Goal: Task Accomplishment & Management: Manage account settings

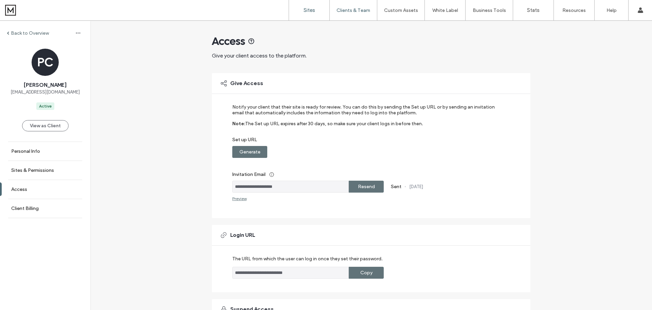
click at [306, 12] on label "Sites" at bounding box center [310, 10] width 12 height 6
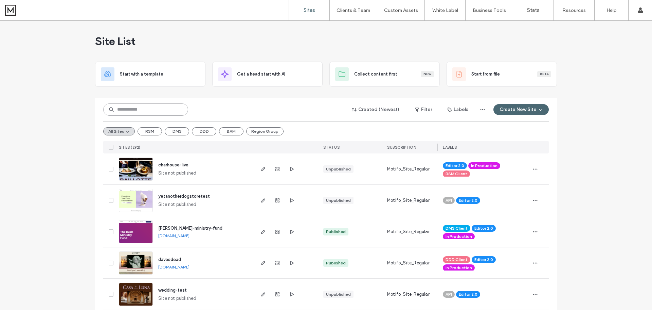
click at [170, 110] on input at bounding box center [145, 109] width 85 height 12
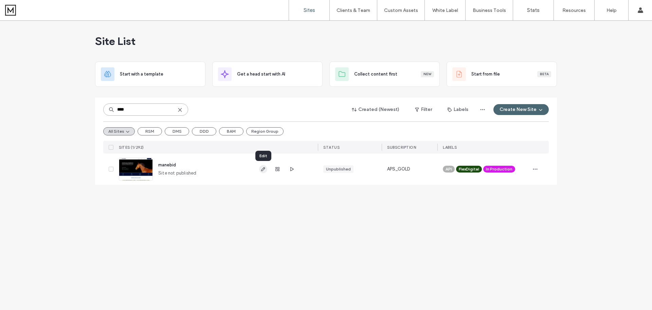
type input "****"
click at [263, 169] on icon "button" at bounding box center [263, 168] width 5 height 5
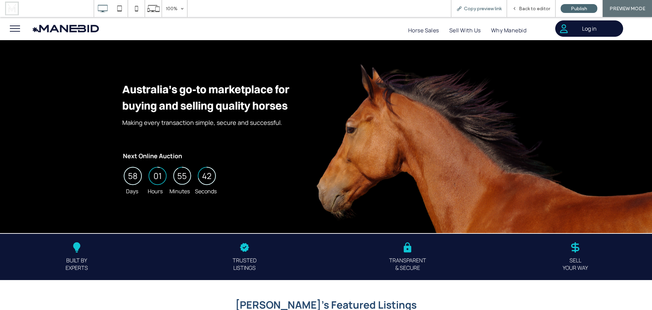
click at [485, 8] on span "Copy preview link" at bounding box center [483, 9] width 38 height 6
click at [528, 10] on span "Back to editor" at bounding box center [534, 9] width 31 height 6
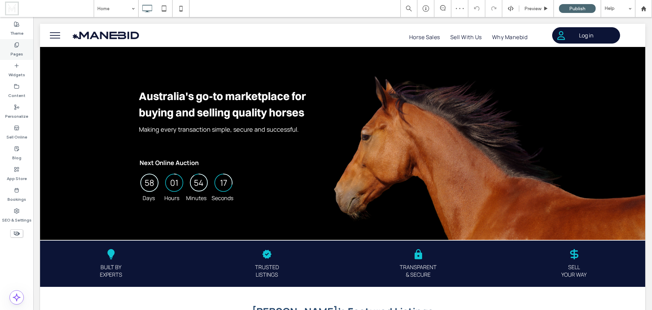
click at [13, 52] on label "Pages" at bounding box center [17, 53] width 13 height 10
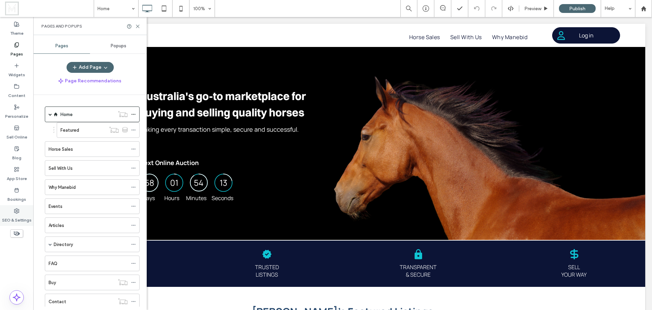
click at [13, 215] on label "SEO & Settings" at bounding box center [17, 218] width 30 height 10
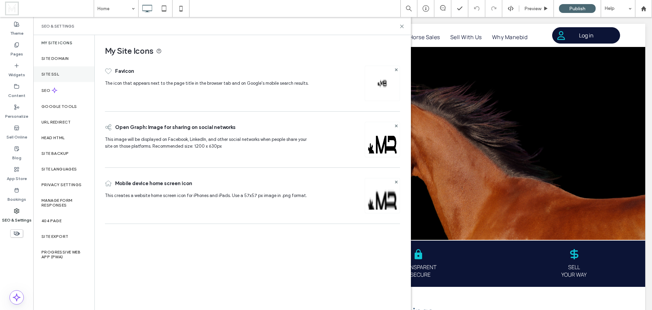
click at [72, 72] on div "Site SSL" at bounding box center [63, 74] width 61 height 16
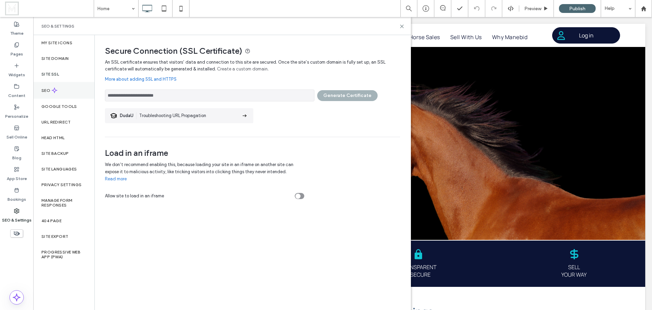
click at [70, 85] on div "SEO" at bounding box center [63, 90] width 61 height 17
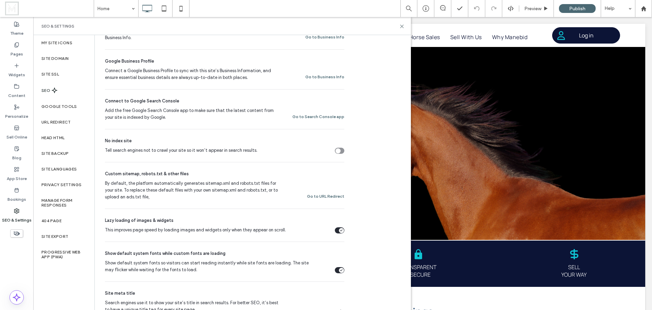
scroll to position [170, 0]
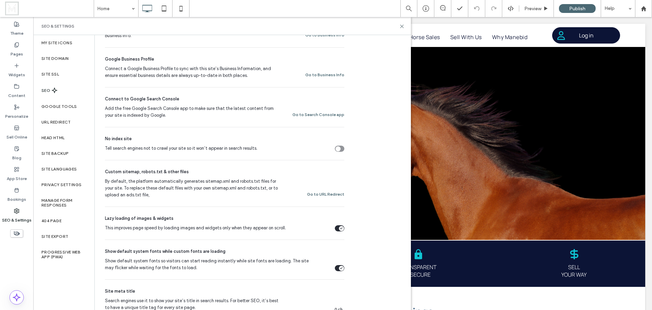
click at [344, 147] on div "Tell search engines not to crawl your site so it won’t appear in search results." at bounding box center [340, 148] width 10 height 6
click at [68, 285] on div "My Site Icons Site Domain Site SSL SEO Google Tools URL Redirect Head HTML Site…" at bounding box center [63, 172] width 61 height 275
click at [400, 27] on icon at bounding box center [402, 26] width 5 height 5
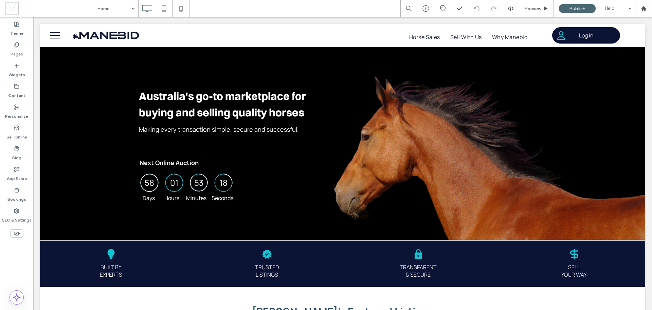
click at [12, 7] on span at bounding box center [49, 9] width 89 height 14
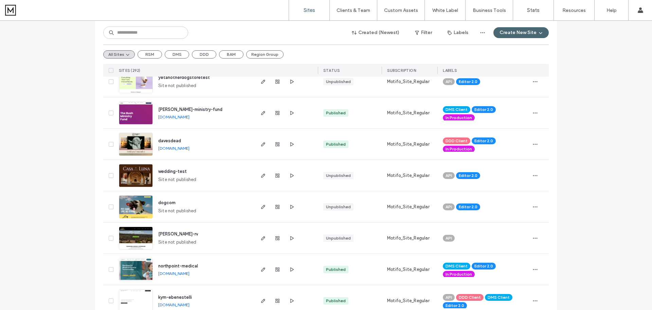
scroll to position [136, 0]
